Goal: Information Seeking & Learning: Check status

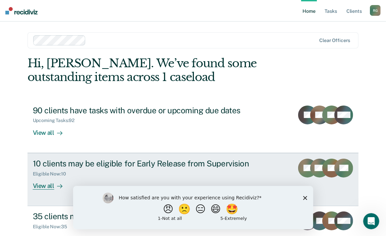
click at [44, 187] on div "View all" at bounding box center [52, 182] width 38 height 13
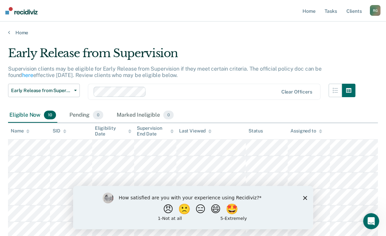
drag, startPoint x: 246, startPoint y: 42, endPoint x: 246, endPoint y: 46, distance: 4.0
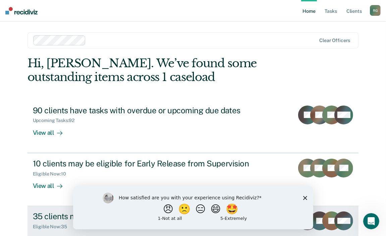
click at [47, 215] on div "35 clients may be eligible for Annual Report Status" at bounding box center [151, 216] width 236 height 10
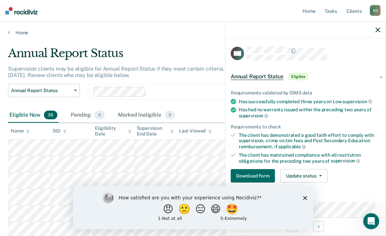
drag, startPoint x: 75, startPoint y: 55, endPoint x: 74, endPoint y: 61, distance: 6.2
